Goal: Browse casually: Explore the website without a specific task or goal

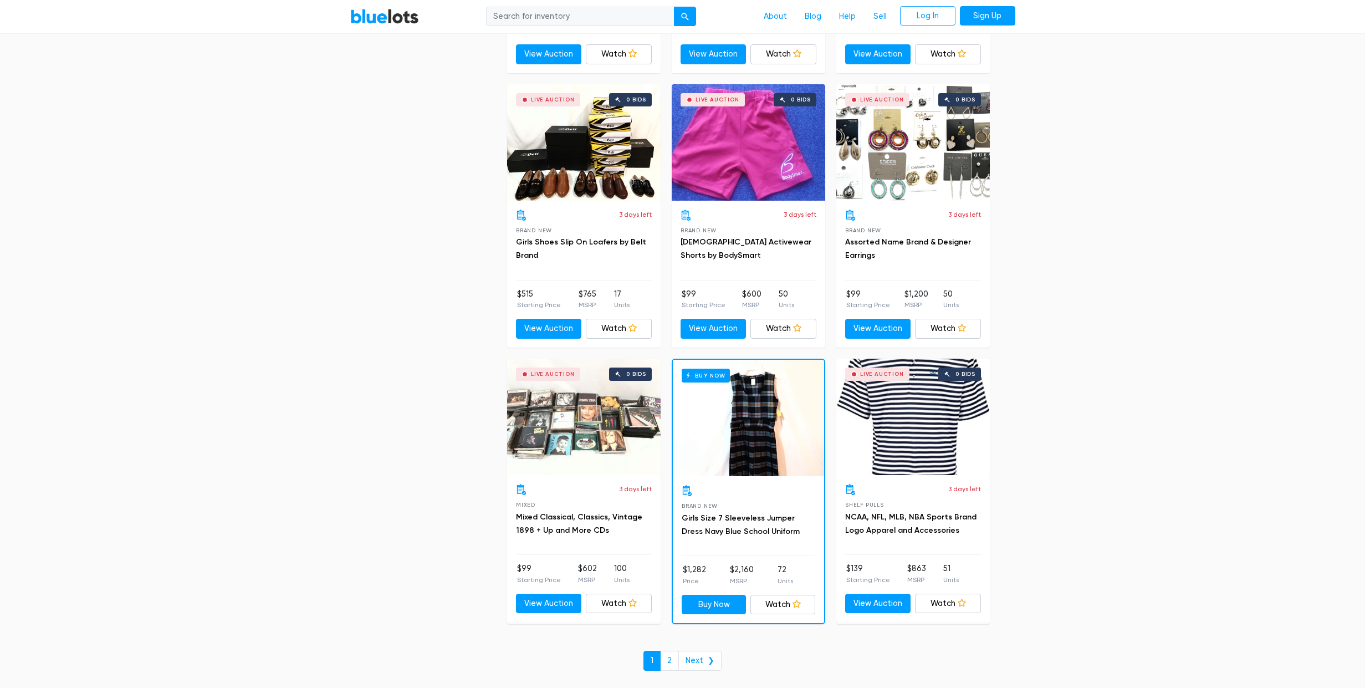
scroll to position [4611, 0]
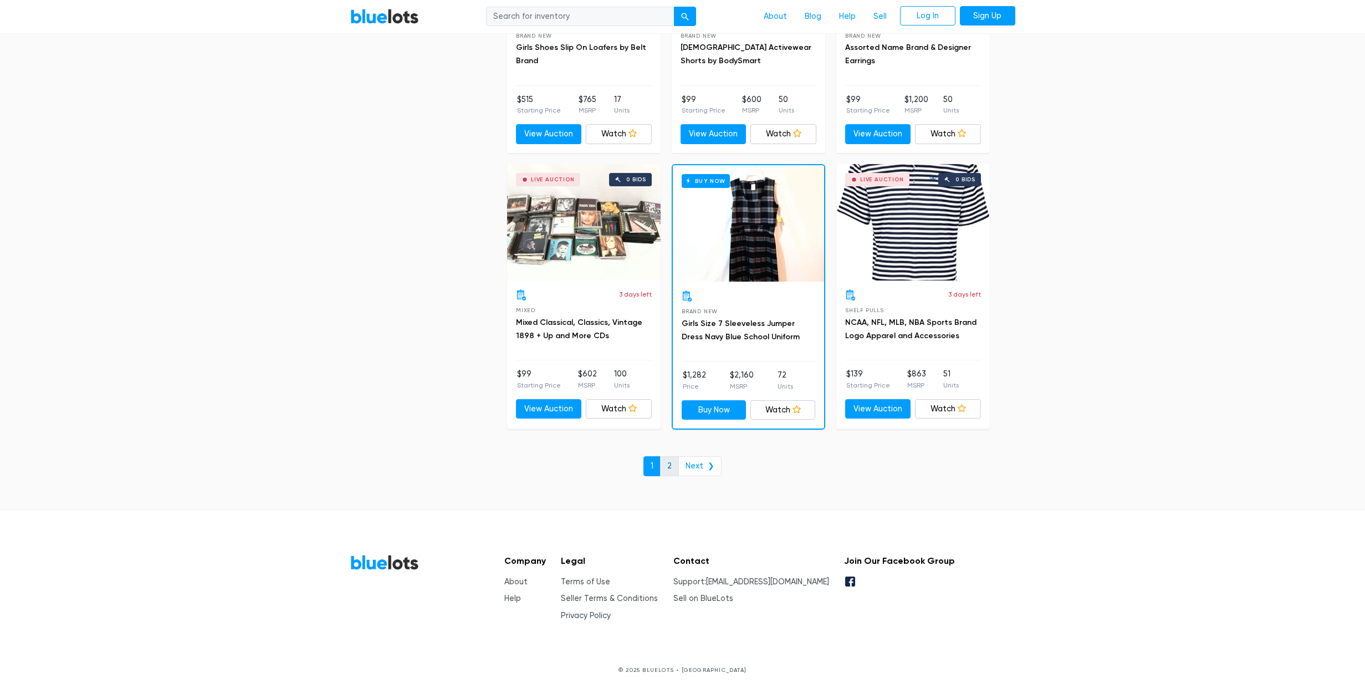
click at [673, 466] on link "2" at bounding box center [669, 466] width 19 height 20
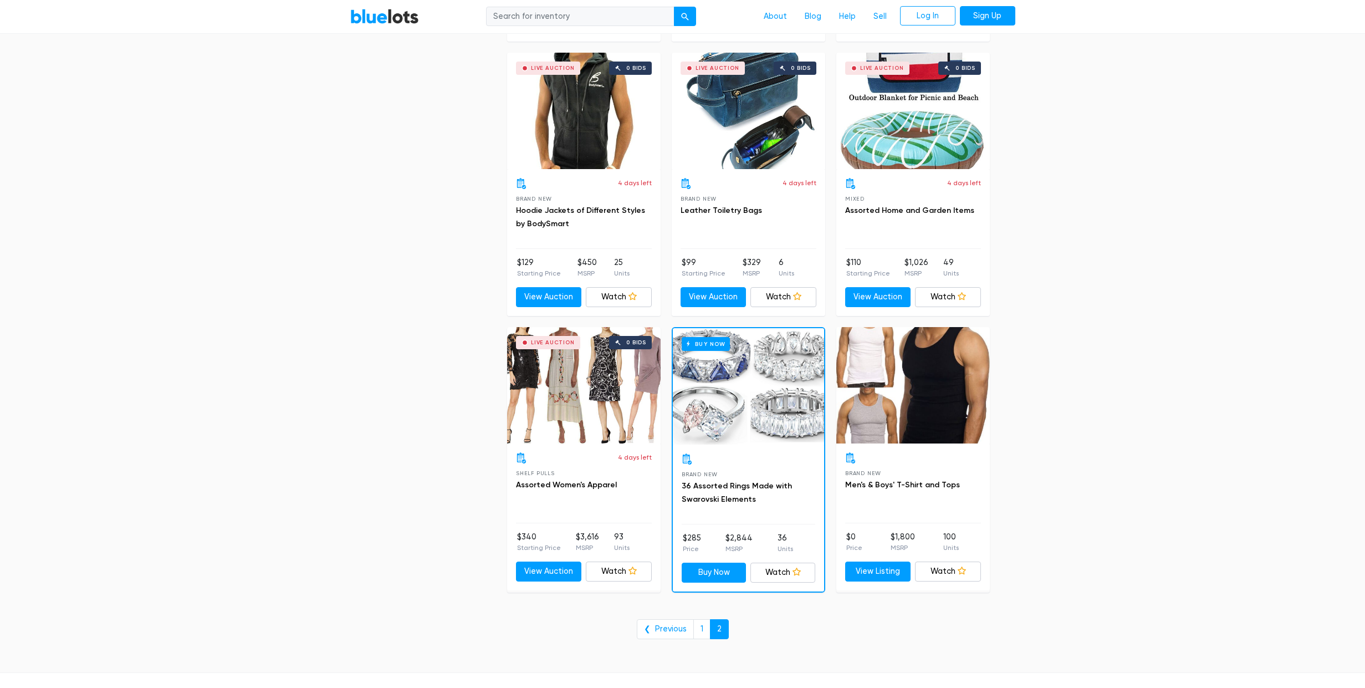
scroll to position [2428, 0]
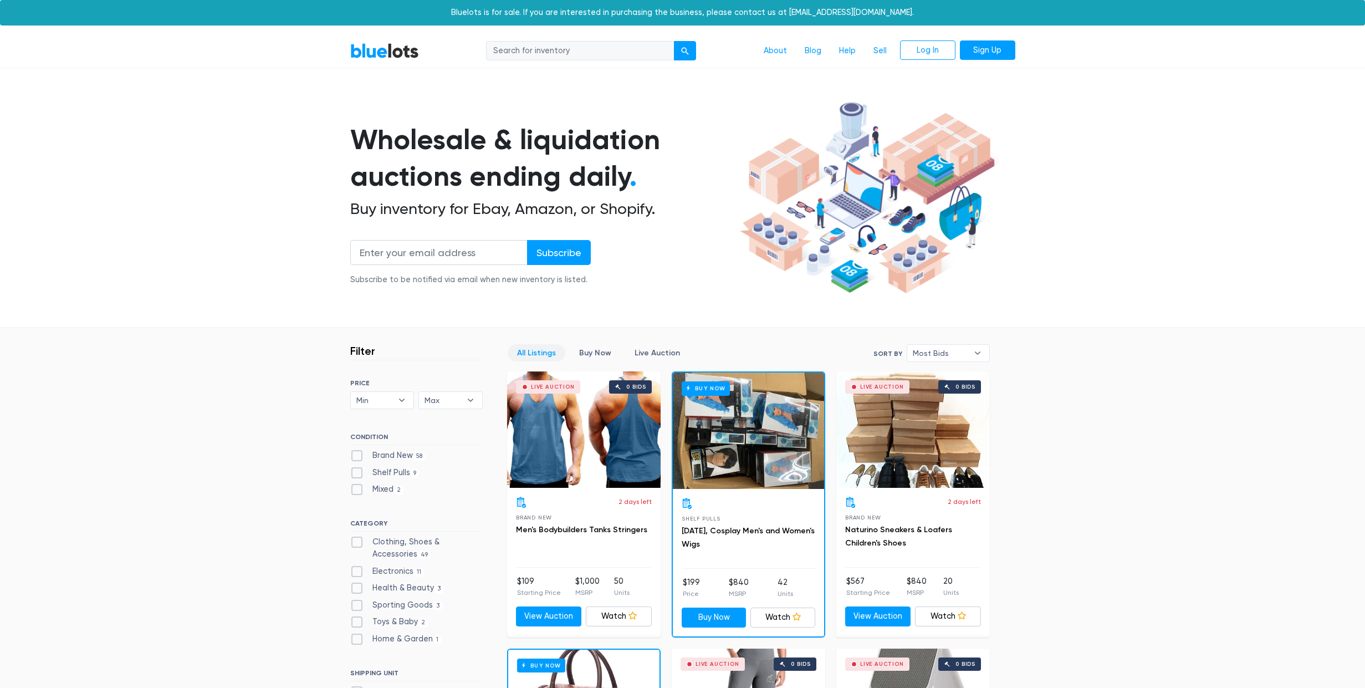
scroll to position [4611, 0]
